Goal: Navigation & Orientation: Find specific page/section

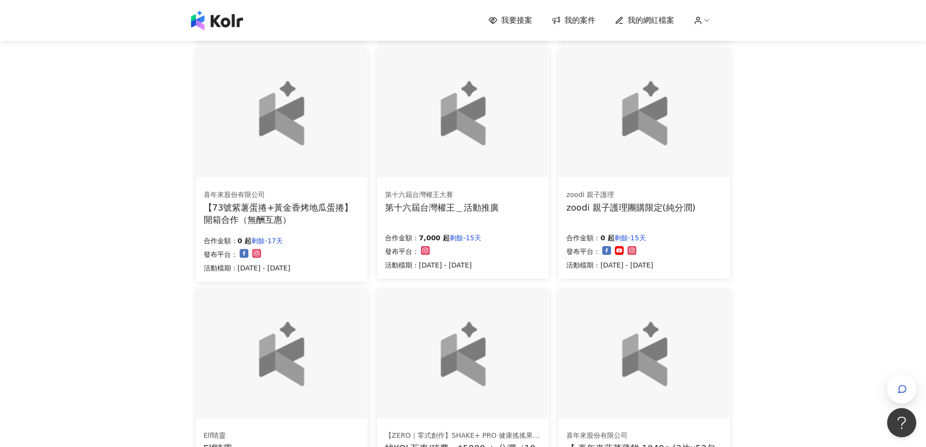
scroll to position [583, 0]
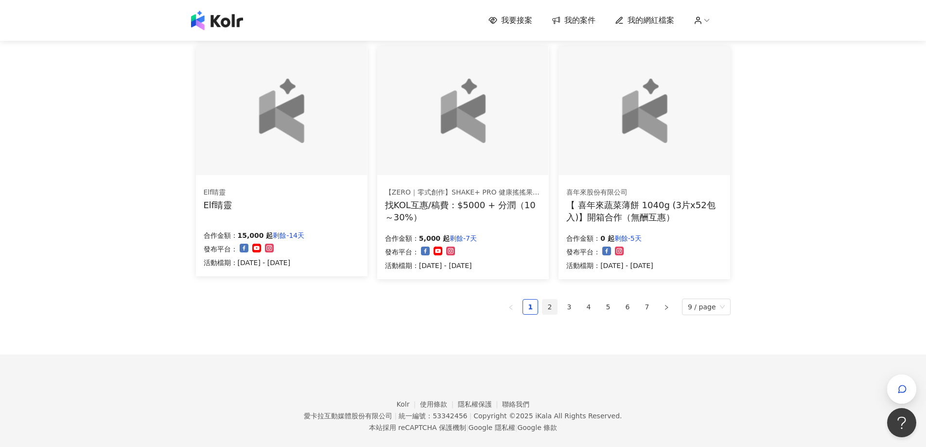
click at [552, 309] on link "2" at bounding box center [550, 307] width 15 height 15
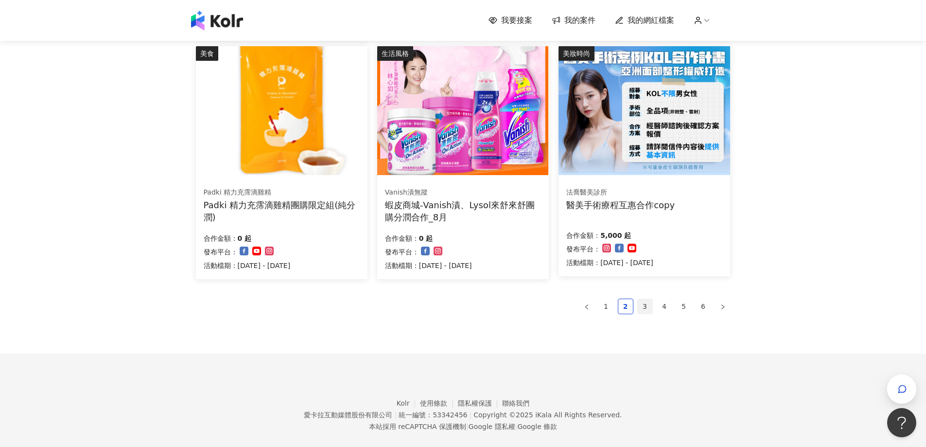
click at [644, 304] on link "3" at bounding box center [645, 306] width 15 height 15
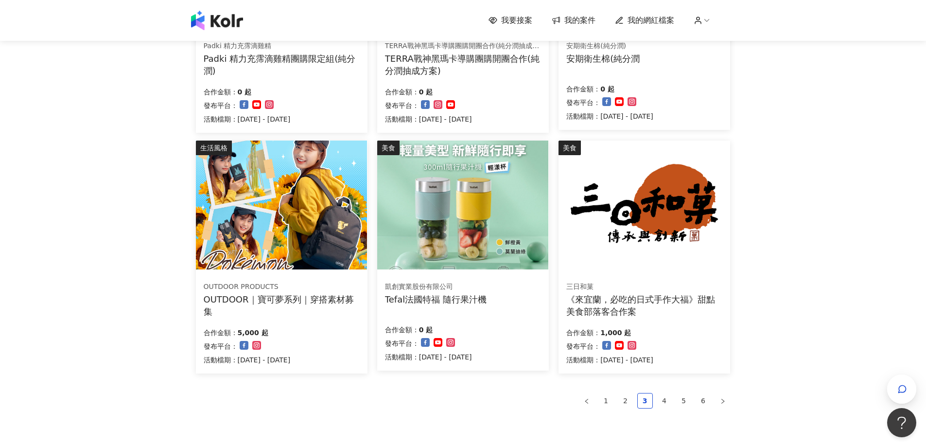
scroll to position [598, 0]
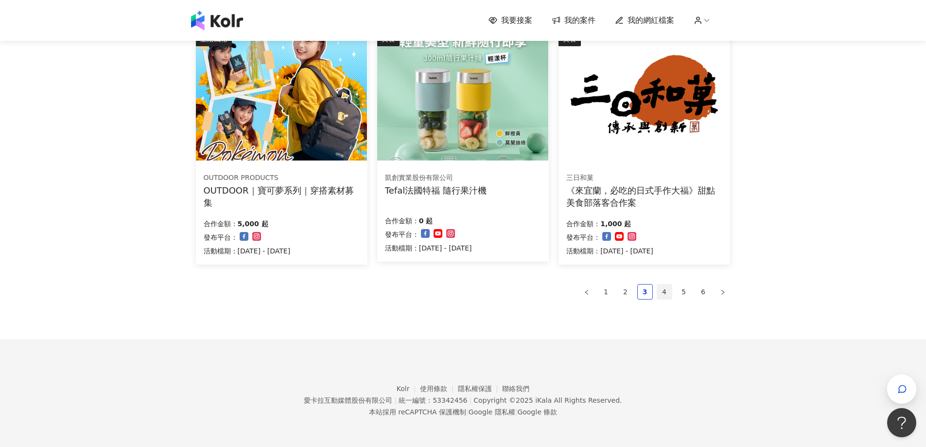
click at [667, 294] on link "4" at bounding box center [664, 291] width 15 height 15
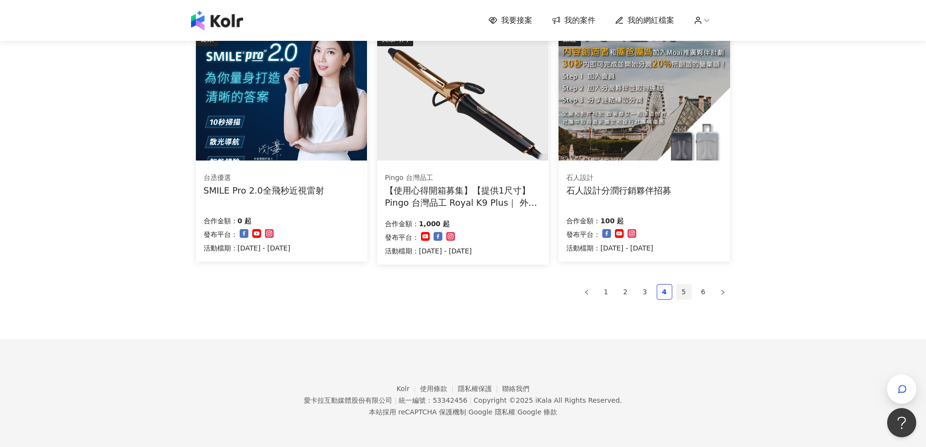
click at [684, 292] on link "5" at bounding box center [684, 291] width 15 height 15
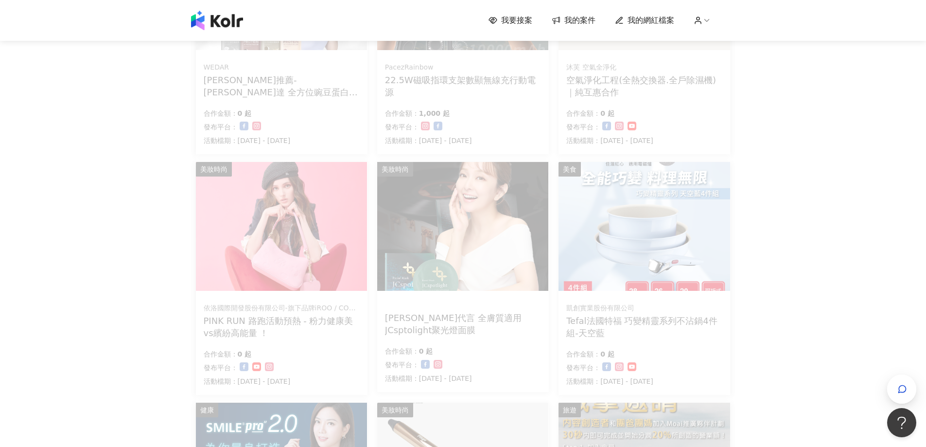
scroll to position [404, 0]
